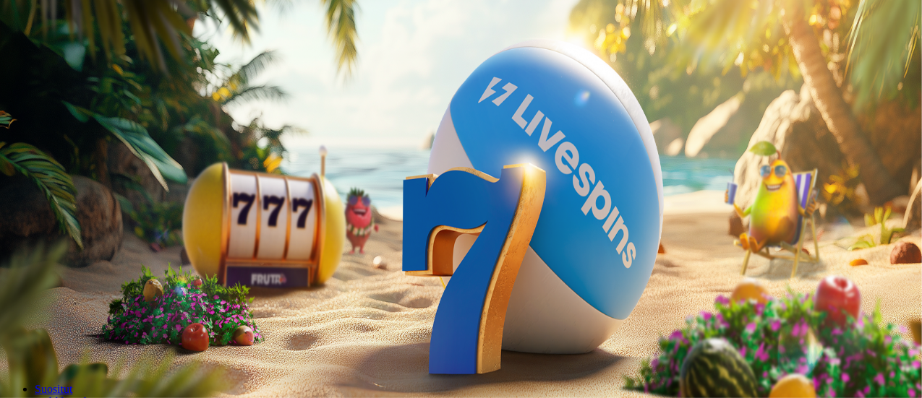
click at [169, 213] on label "€50" at bounding box center [160, 219] width 17 height 12
type input "**"
click at [169, 213] on label "€50" at bounding box center [160, 219] width 17 height 12
click at [82, 344] on button "Talleta ja pelaa" at bounding box center [44, 351] width 76 height 15
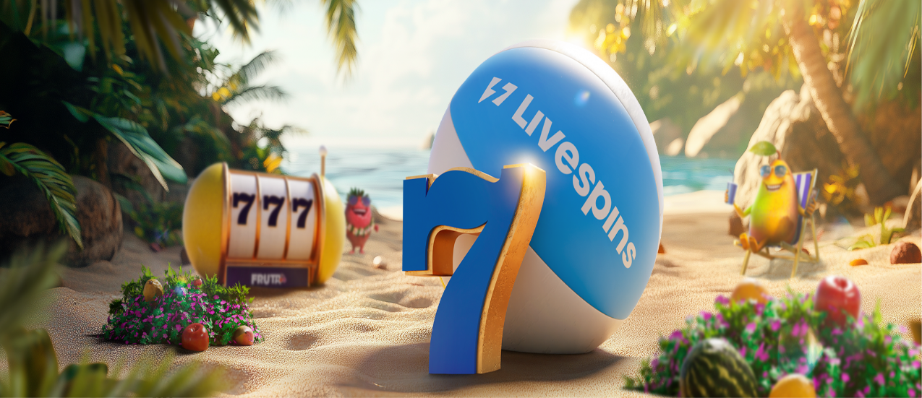
scroll to position [256, 0]
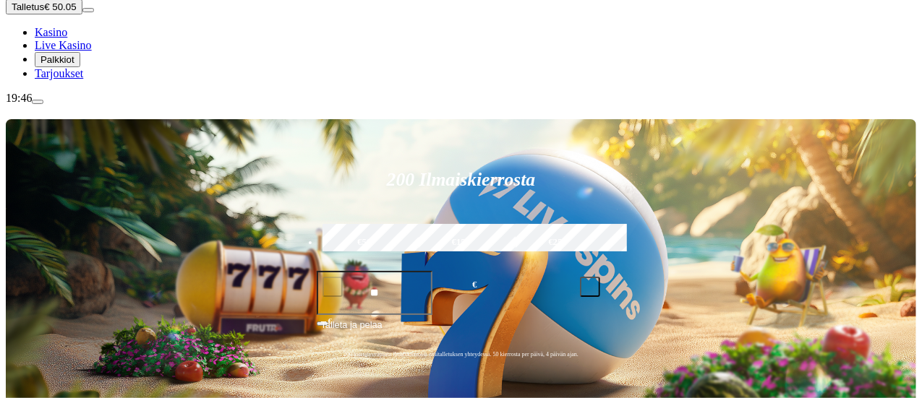
scroll to position [176, 0]
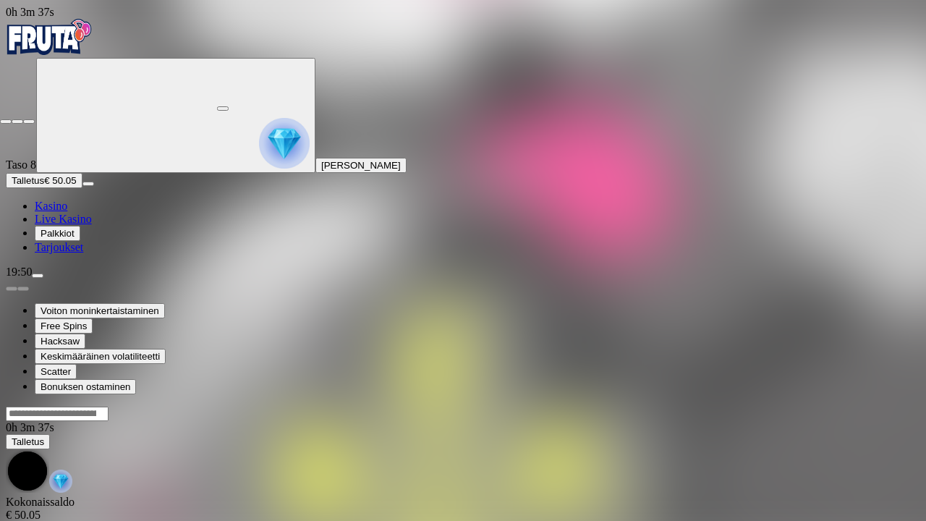
click at [6, 122] on span "close icon" at bounding box center [6, 122] width 0 height 0
click at [229, 106] on button "button" at bounding box center [223, 108] width 12 height 4
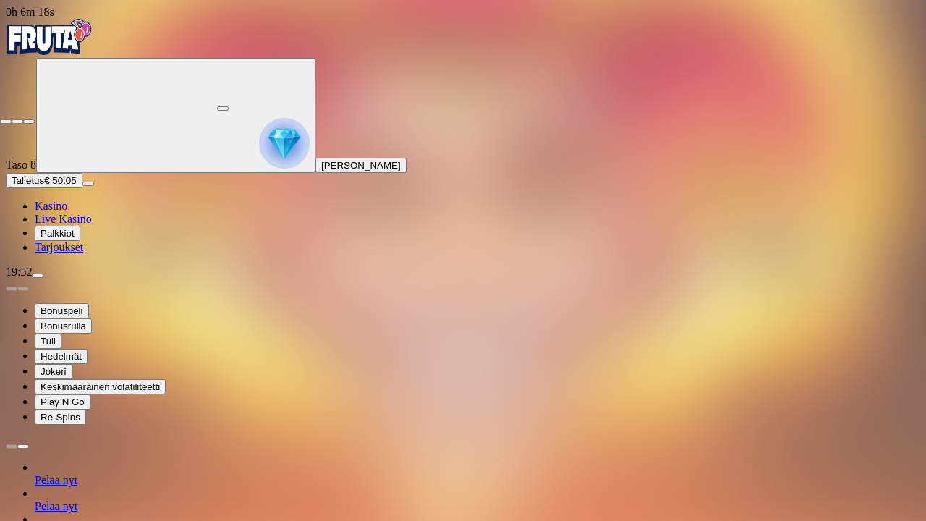
click at [6, 122] on span "close icon" at bounding box center [6, 122] width 0 height 0
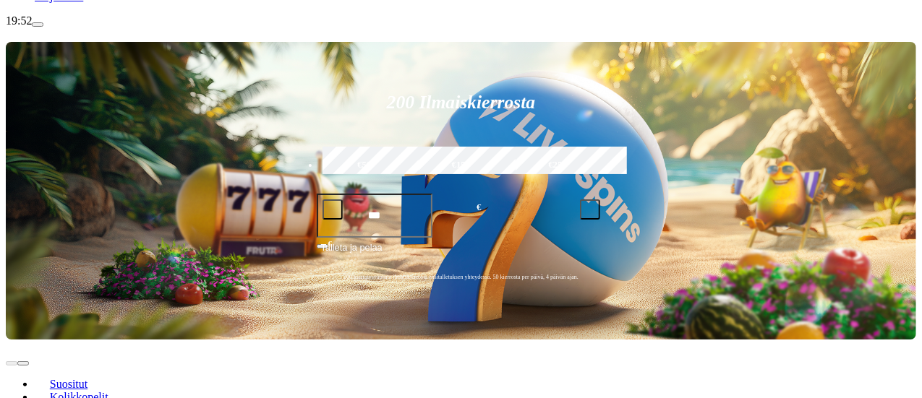
scroll to position [254, 0]
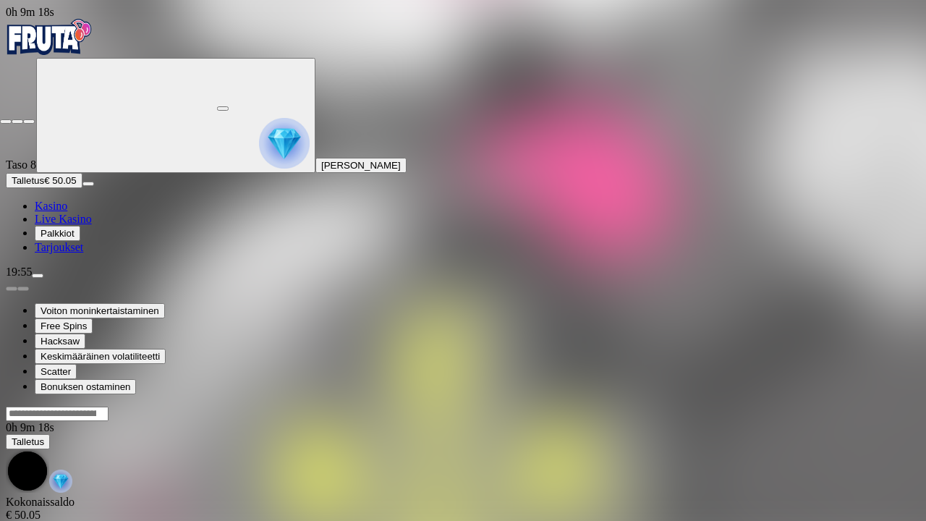
click at [6, 122] on span "close icon" at bounding box center [6, 122] width 0 height 0
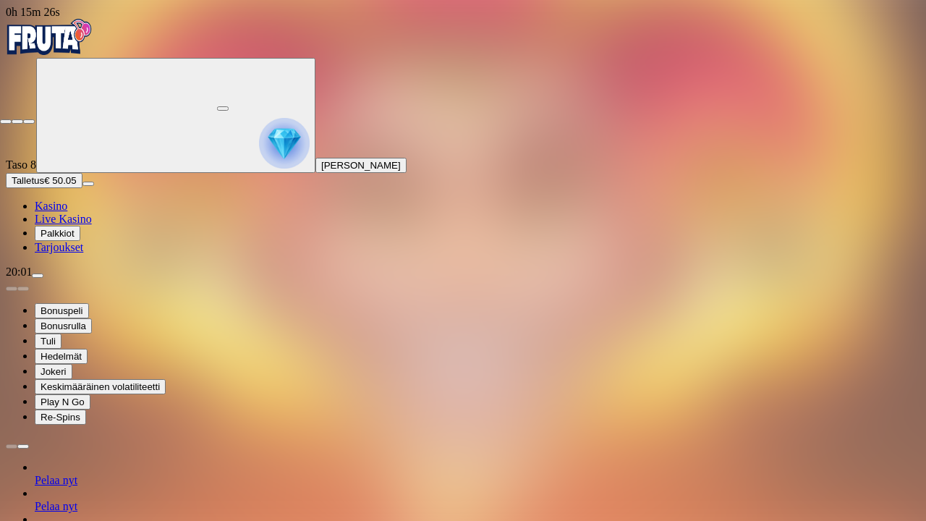
click at [6, 122] on span "close icon" at bounding box center [6, 122] width 0 height 0
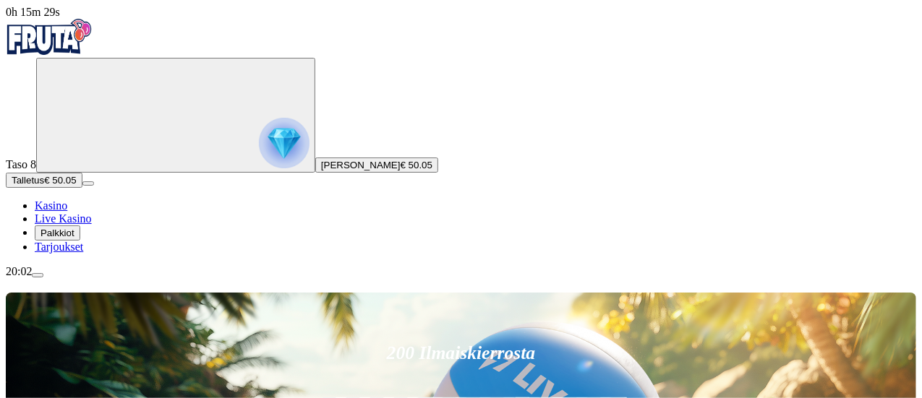
scroll to position [153, 0]
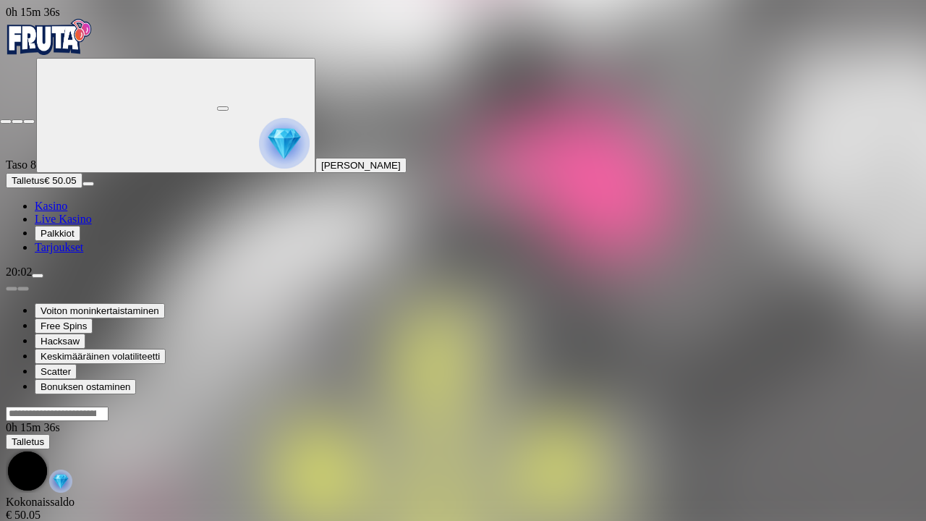
click at [6, 122] on span "close icon" at bounding box center [6, 122] width 0 height 0
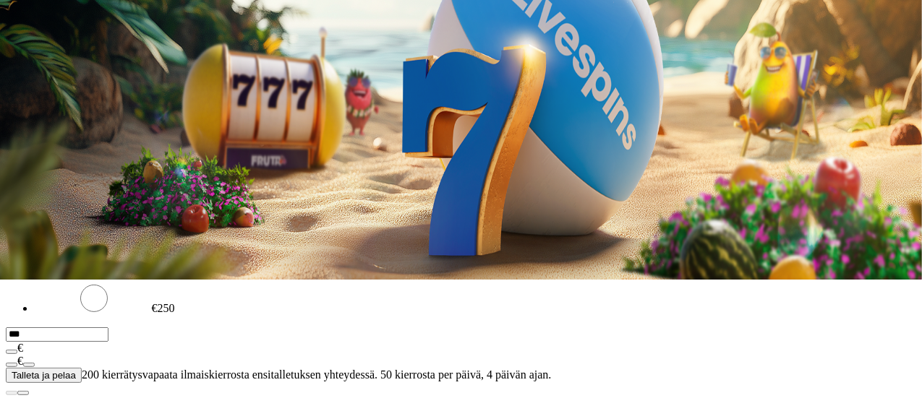
scroll to position [132, 0]
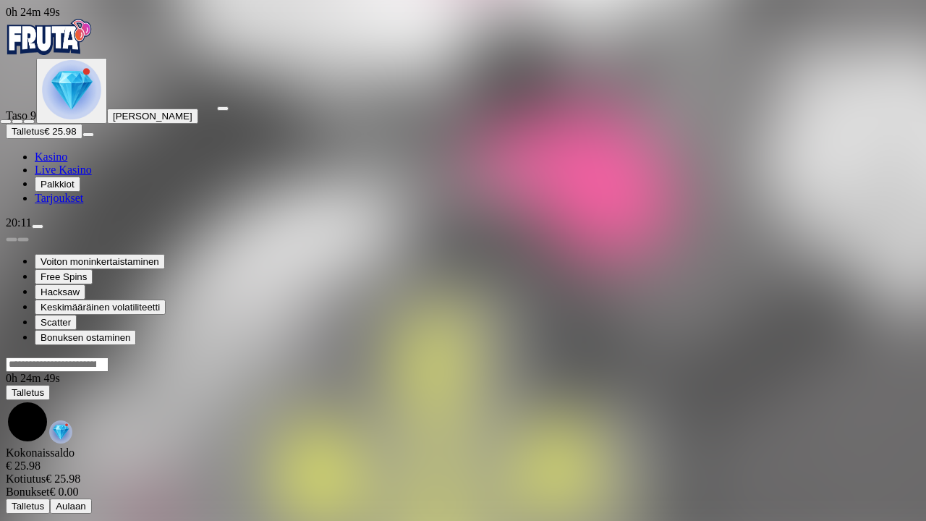
click at [6, 122] on span "close icon" at bounding box center [6, 122] width 0 height 0
